Goal: Task Accomplishment & Management: Use online tool/utility

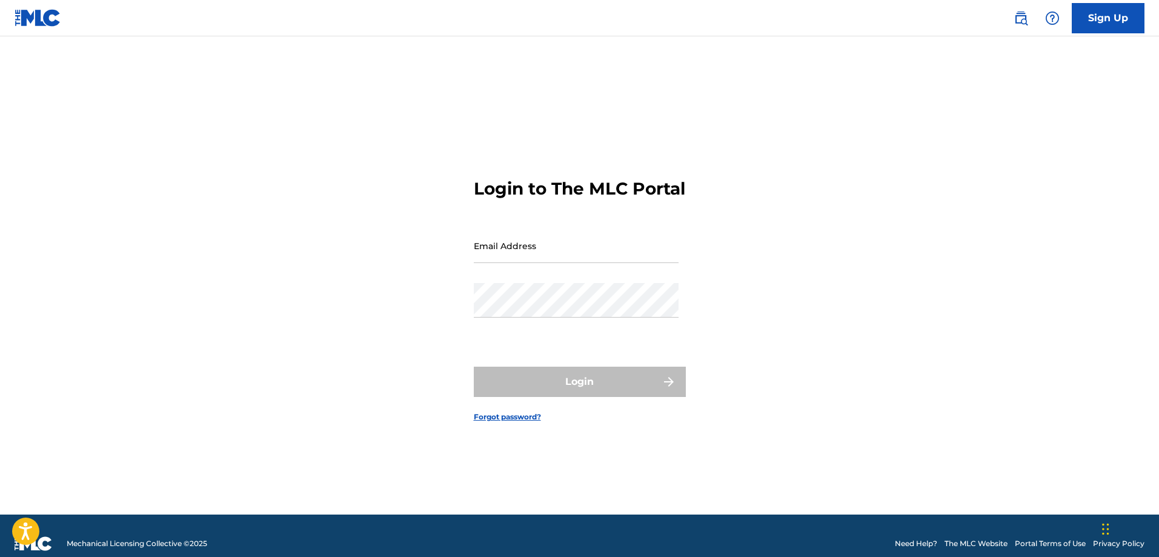
click at [525, 254] on input "Email Address" at bounding box center [576, 245] width 205 height 35
type input "[EMAIL_ADDRESS][DOMAIN_NAME]"
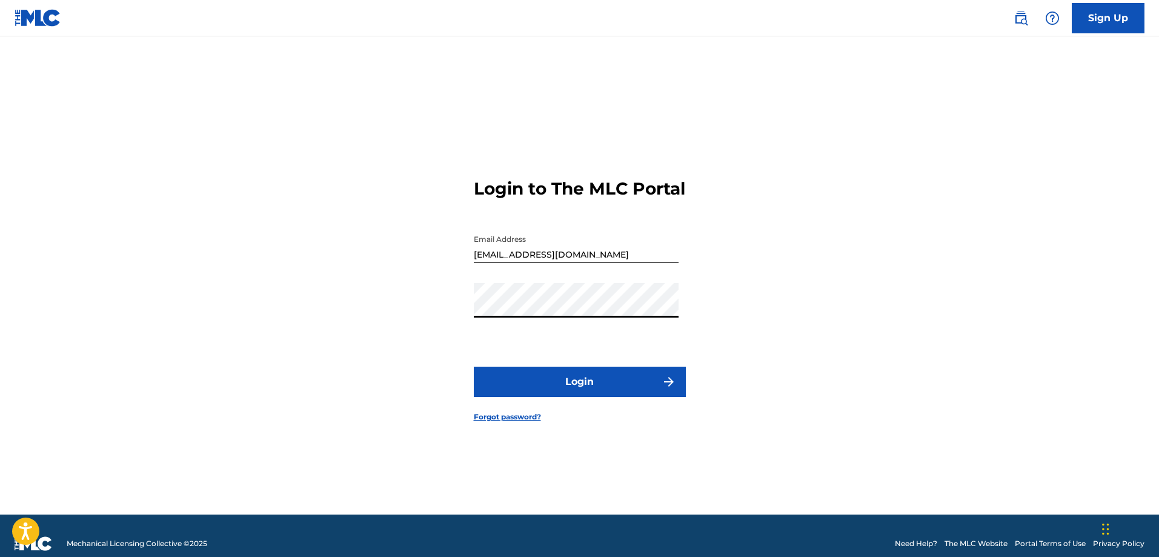
click at [537, 397] on button "Login" at bounding box center [580, 382] width 212 height 30
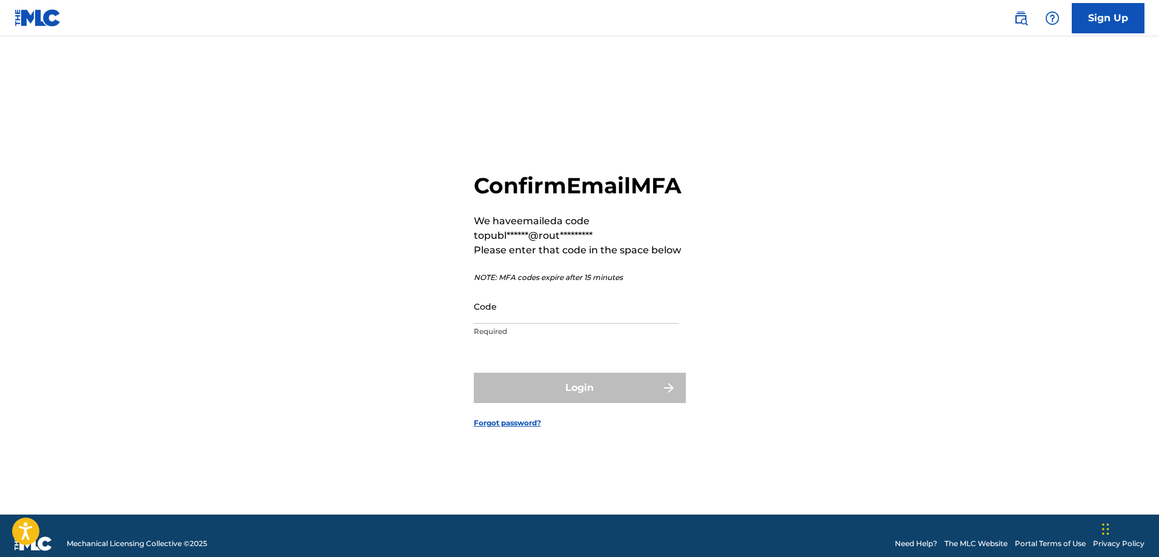
click at [506, 324] on input "Code" at bounding box center [576, 306] width 205 height 35
paste input "034054"
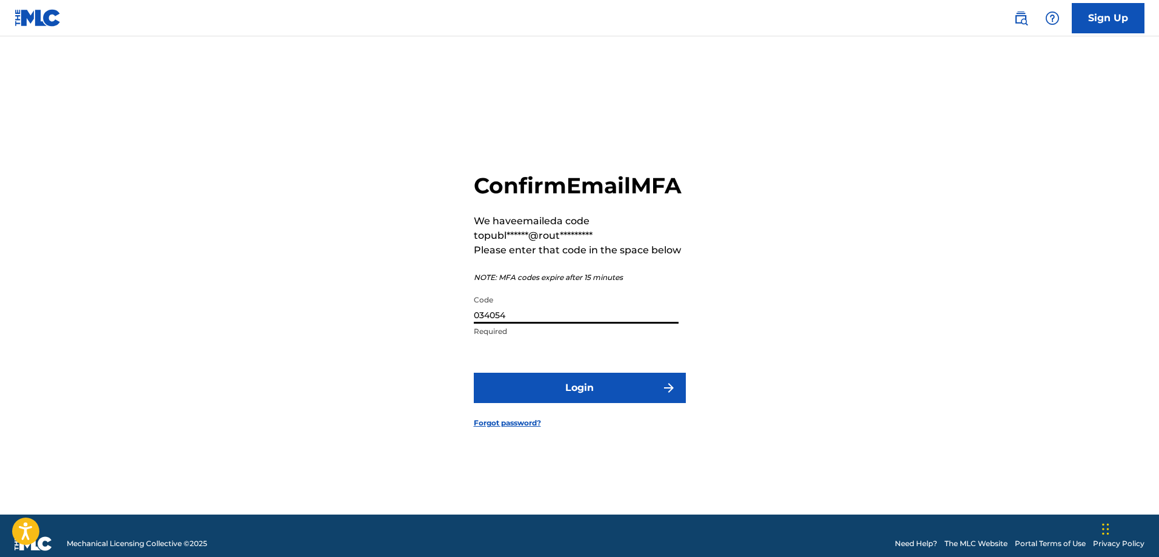
type input "034054"
click at [521, 400] on button "Login" at bounding box center [580, 388] width 212 height 30
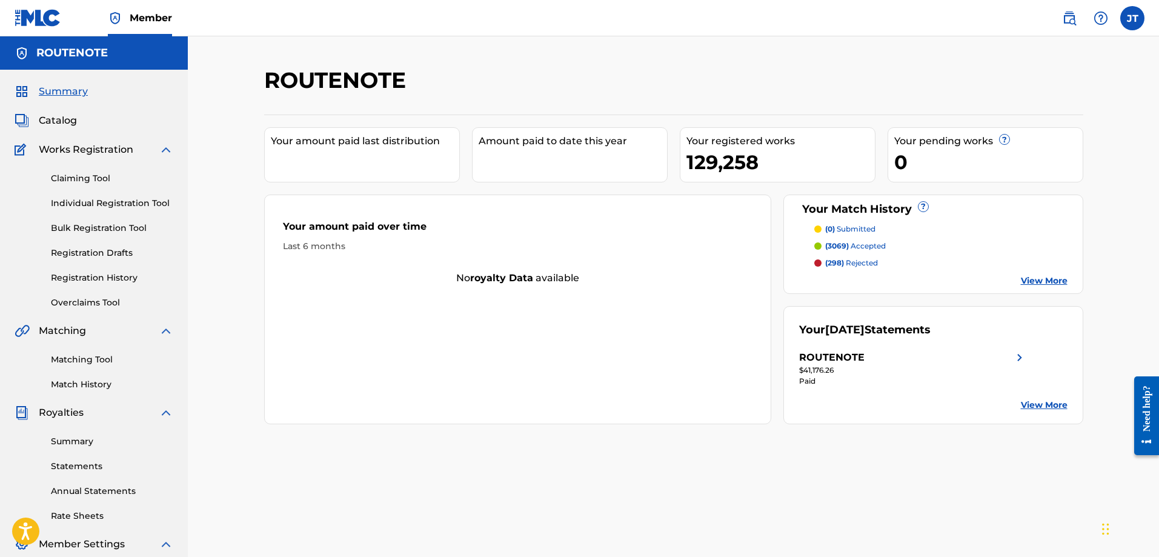
click at [89, 221] on div "Claiming Tool Individual Registration Tool Bulk Registration Tool Registration …" at bounding box center [94, 233] width 159 height 152
click at [88, 231] on link "Bulk Registration Tool" at bounding box center [112, 228] width 122 height 13
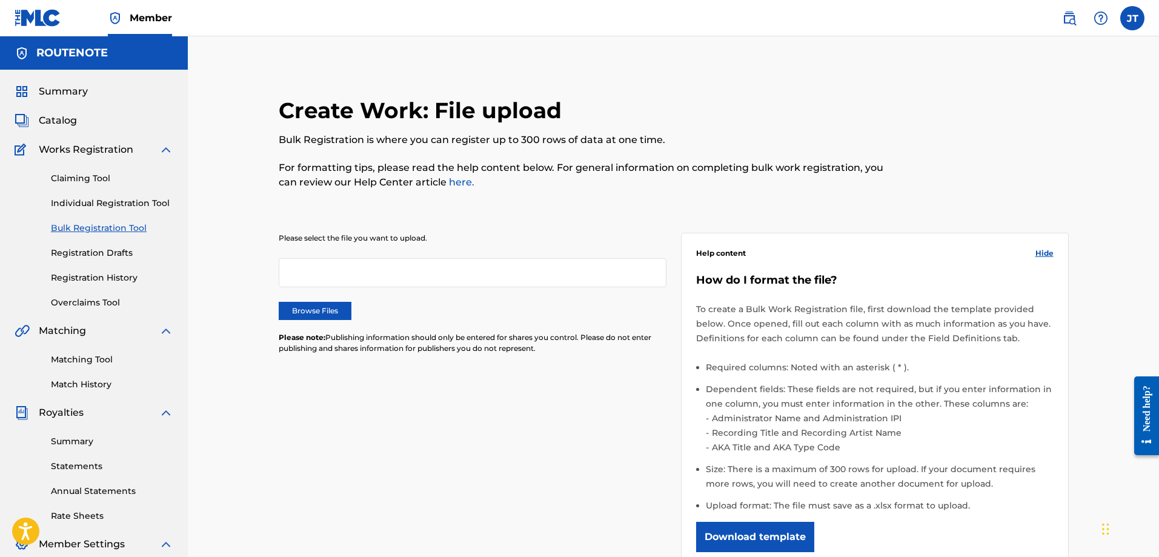
click at [79, 221] on div "Claiming Tool Individual Registration Tool Bulk Registration Tool Registration …" at bounding box center [94, 233] width 159 height 152
click at [327, 304] on label "Browse Files" at bounding box center [315, 311] width 73 height 18
click at [0, 0] on input "Browse Files" at bounding box center [0, 0] width 0 height 0
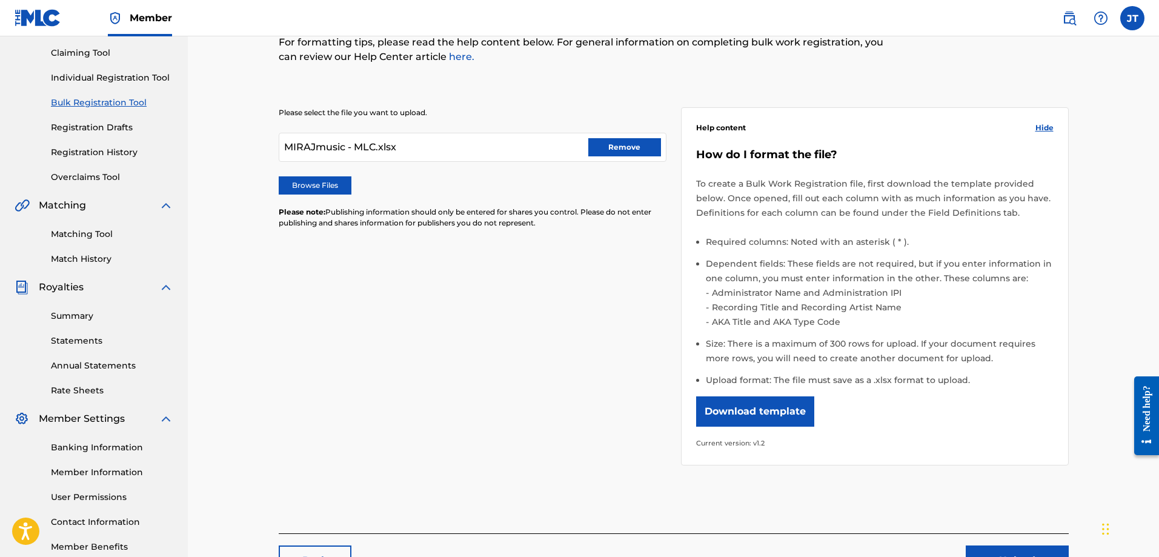
scroll to position [214, 0]
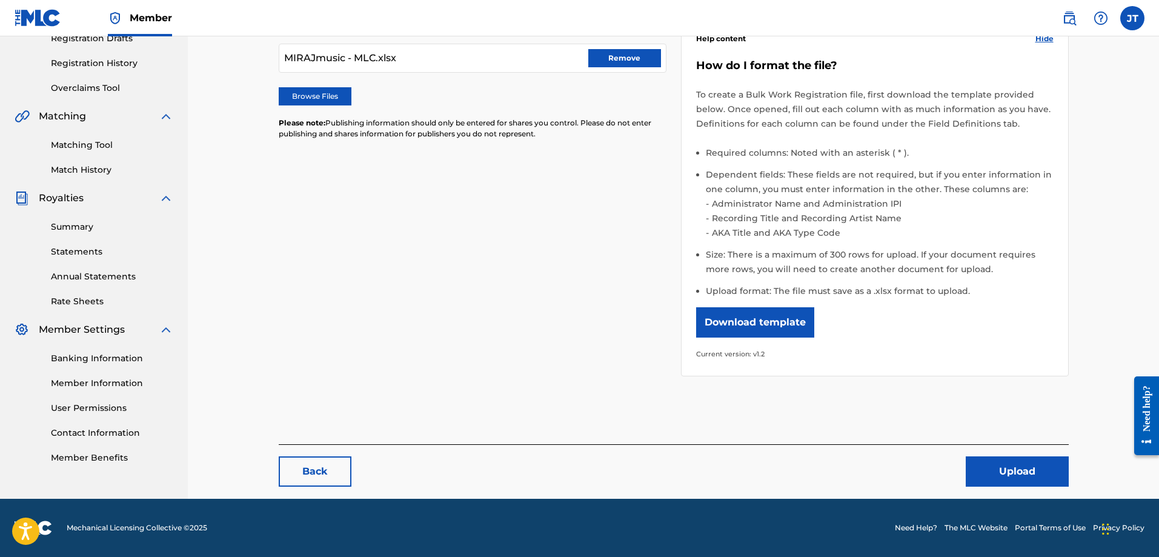
click at [1004, 470] on button "Upload" at bounding box center [1017, 471] width 103 height 30
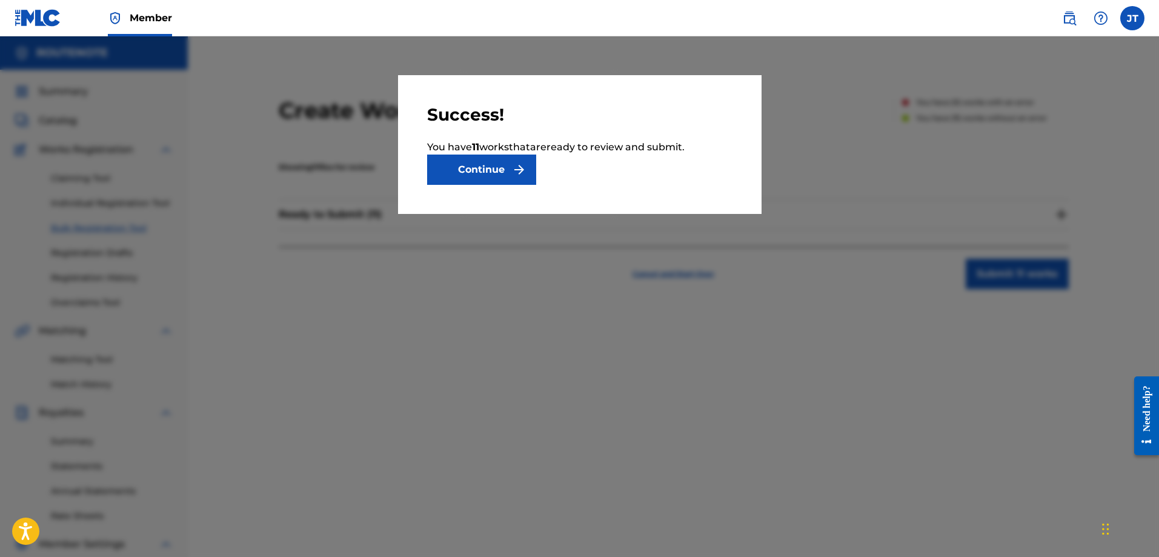
click at [488, 149] on p "You have 11 work s that are ready to review and submit." at bounding box center [579, 147] width 305 height 15
click at [479, 180] on button "Continue" at bounding box center [481, 169] width 109 height 30
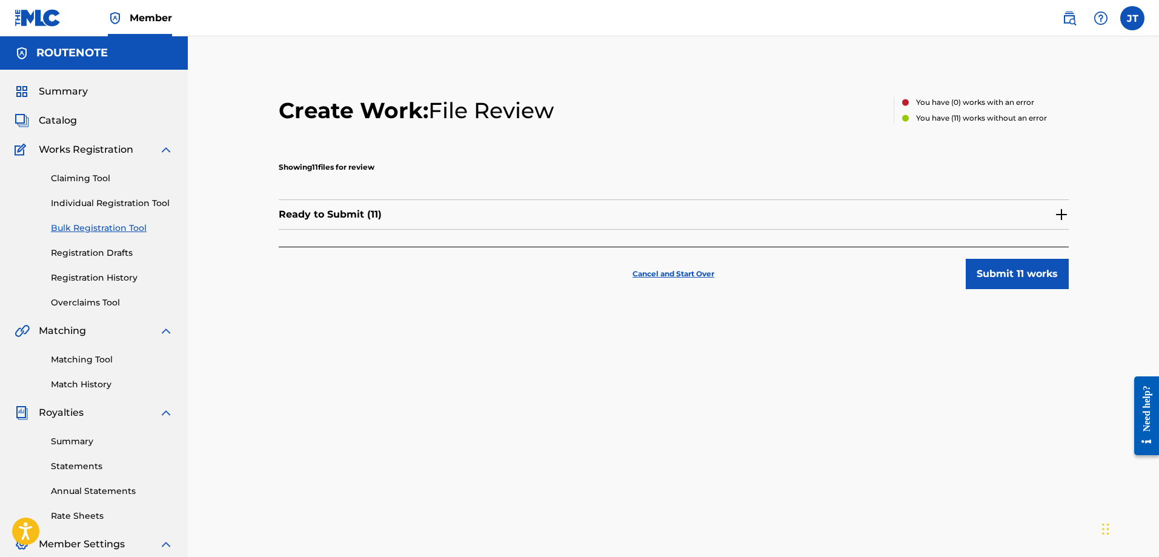
click at [997, 274] on button "Submit 11 works" at bounding box center [1017, 274] width 103 height 30
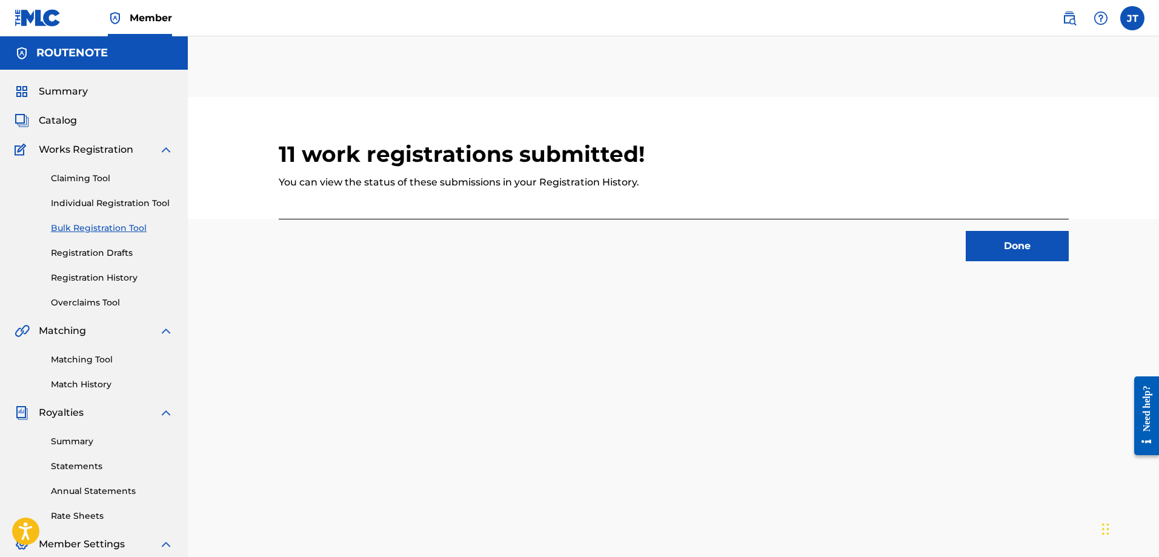
click at [1020, 249] on button "Done" at bounding box center [1017, 246] width 103 height 30
